Goal: Register for event/course

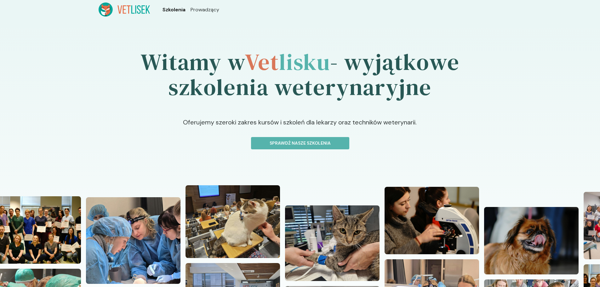
click at [170, 10] on span "Szkolenia" at bounding box center [173, 10] width 23 height 8
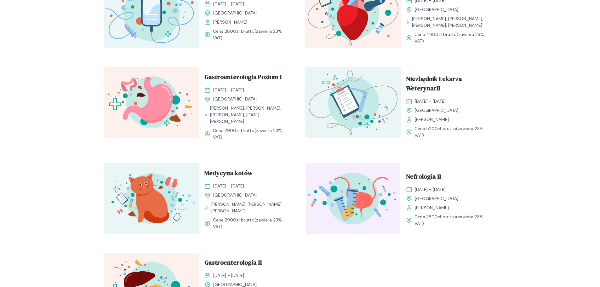
scroll to position [661, 0]
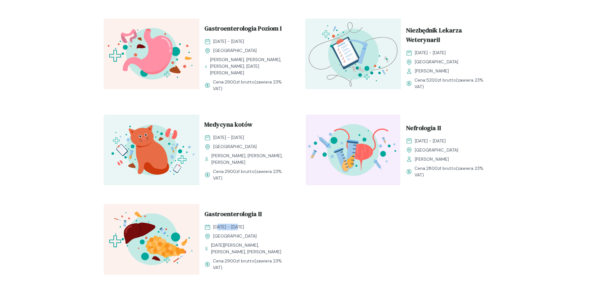
drag, startPoint x: 217, startPoint y: 231, endPoint x: 238, endPoint y: 232, distance: 20.5
click at [238, 230] on span "[DATE] - [DATE]" at bounding box center [228, 226] width 31 height 7
drag, startPoint x: 420, startPoint y: 142, endPoint x: 437, endPoint y: 143, distance: 17.0
click at [436, 143] on span "[DATE] - [DATE]" at bounding box center [430, 141] width 31 height 7
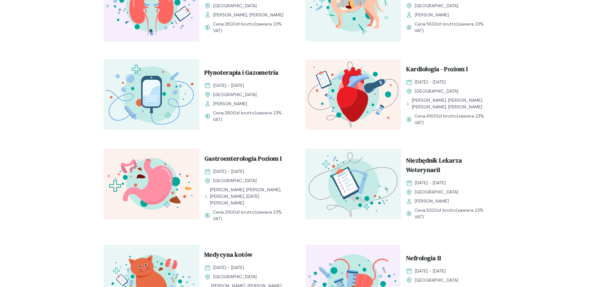
scroll to position [499, 0]
